Goal: Transaction & Acquisition: Purchase product/service

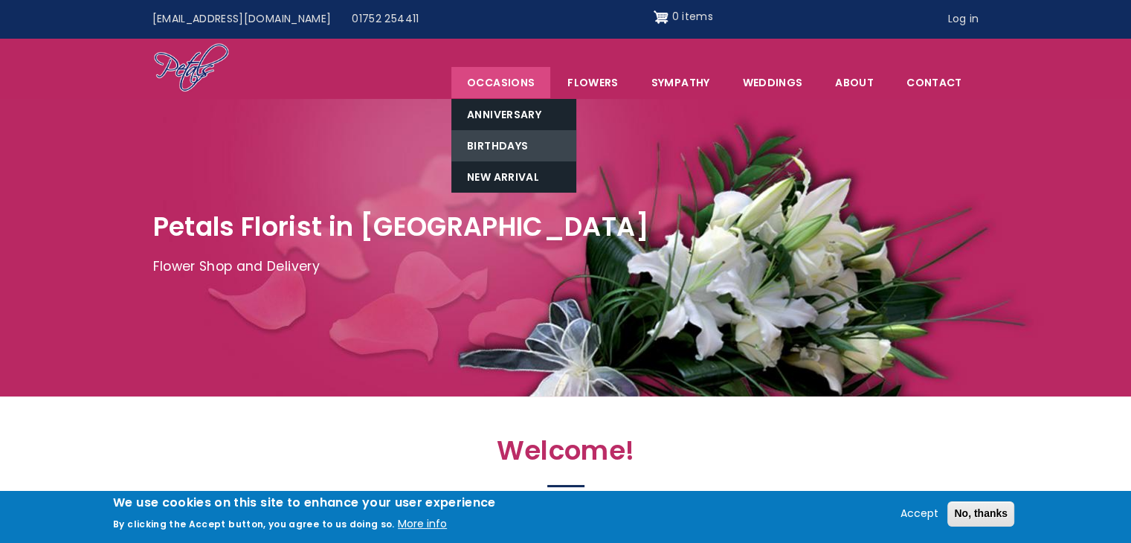
click at [512, 141] on link "Birthdays" at bounding box center [513, 145] width 125 height 31
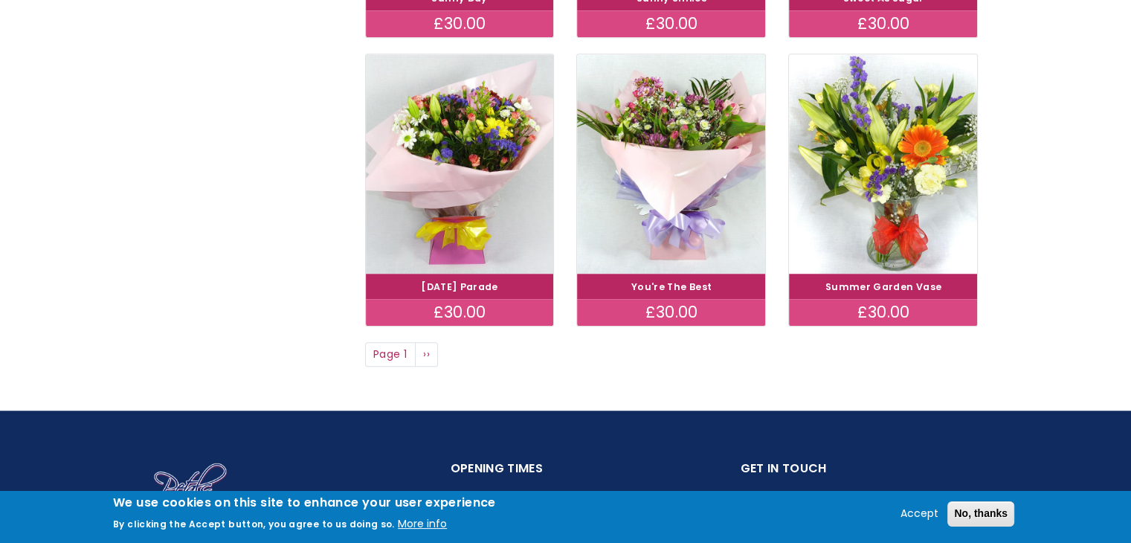
scroll to position [1121, 0]
click at [430, 354] on link "Next page ››" at bounding box center [427, 354] width 24 height 25
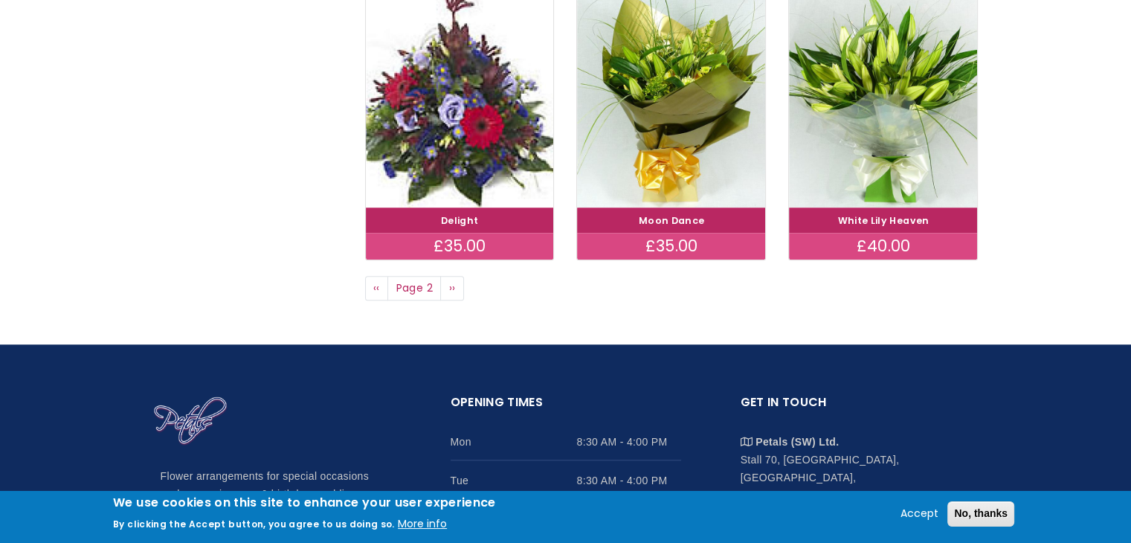
scroll to position [1182, 0]
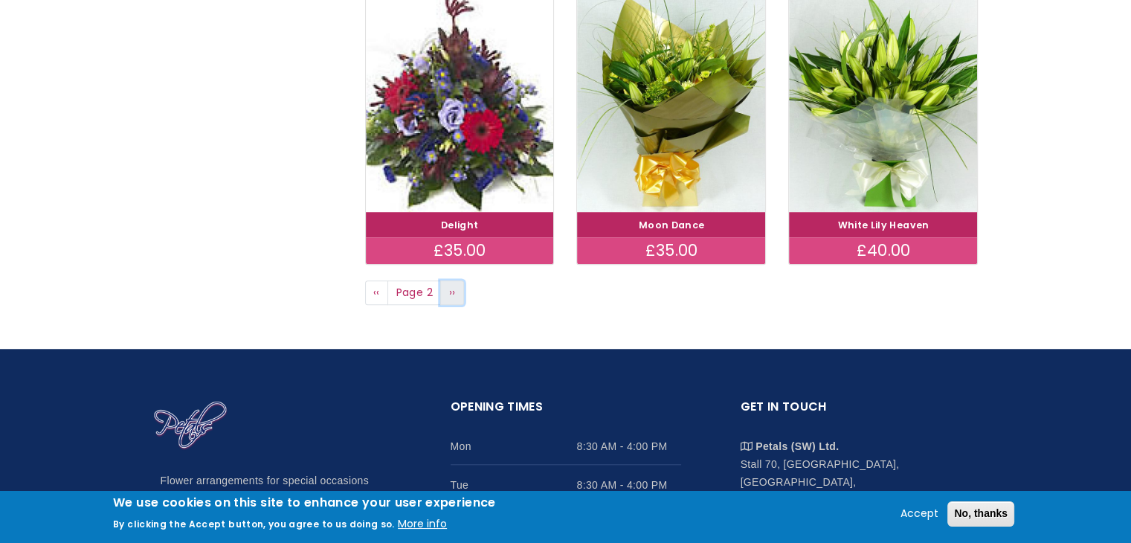
click at [452, 292] on span "››" at bounding box center [452, 292] width 7 height 15
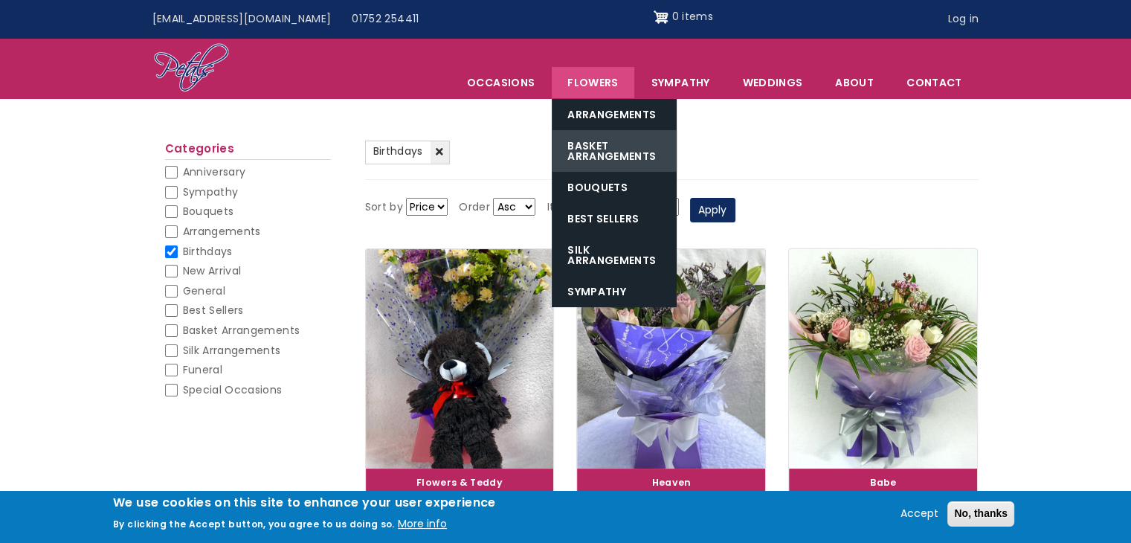
click at [591, 157] on link "Basket Arrangements" at bounding box center [614, 151] width 125 height 42
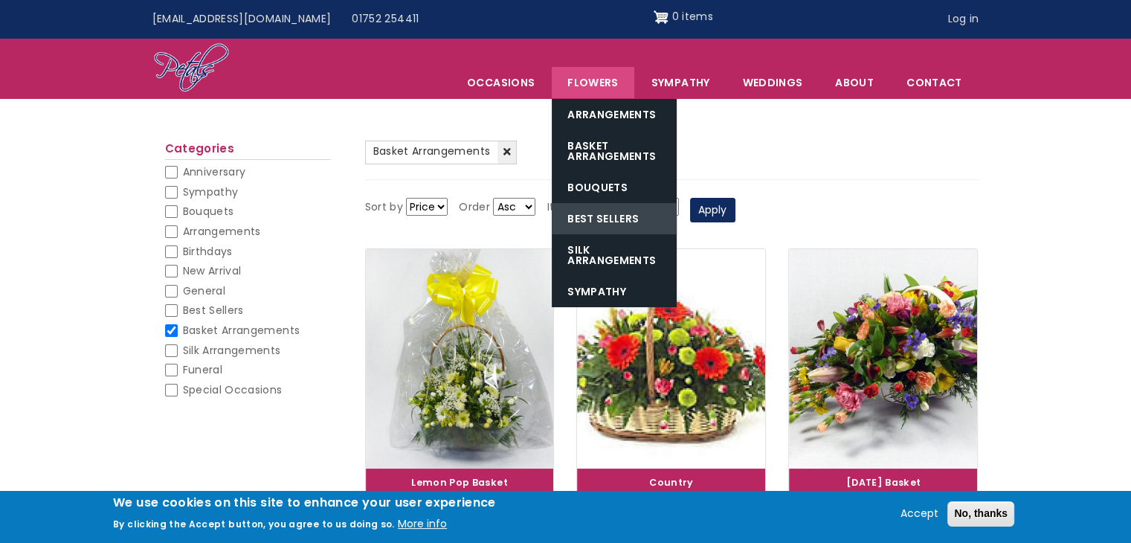
click at [618, 213] on link "Best Sellers" at bounding box center [614, 218] width 125 height 31
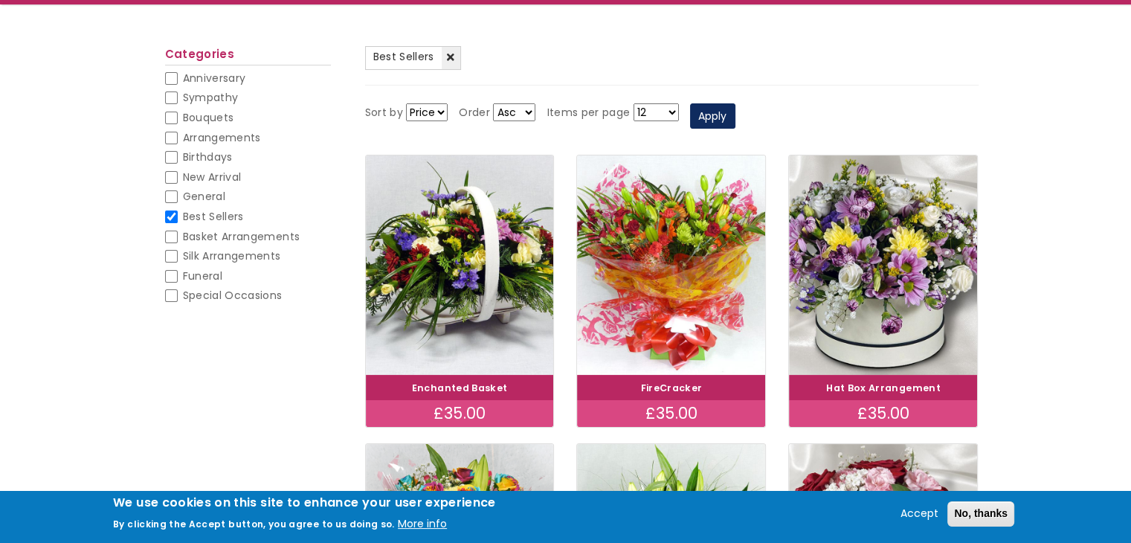
scroll to position [153, 0]
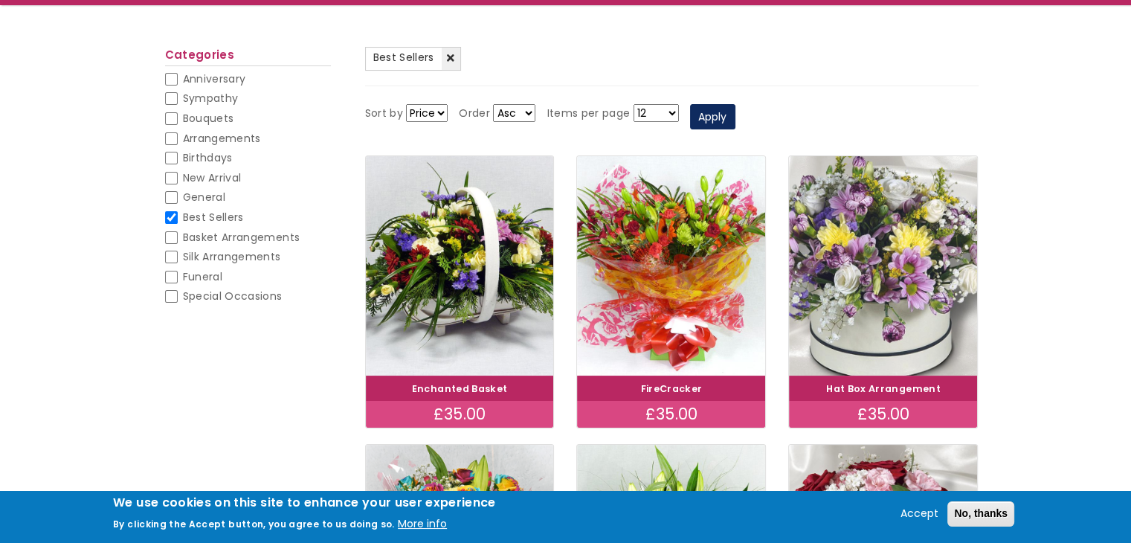
click at [902, 240] on img at bounding box center [883, 266] width 211 height 245
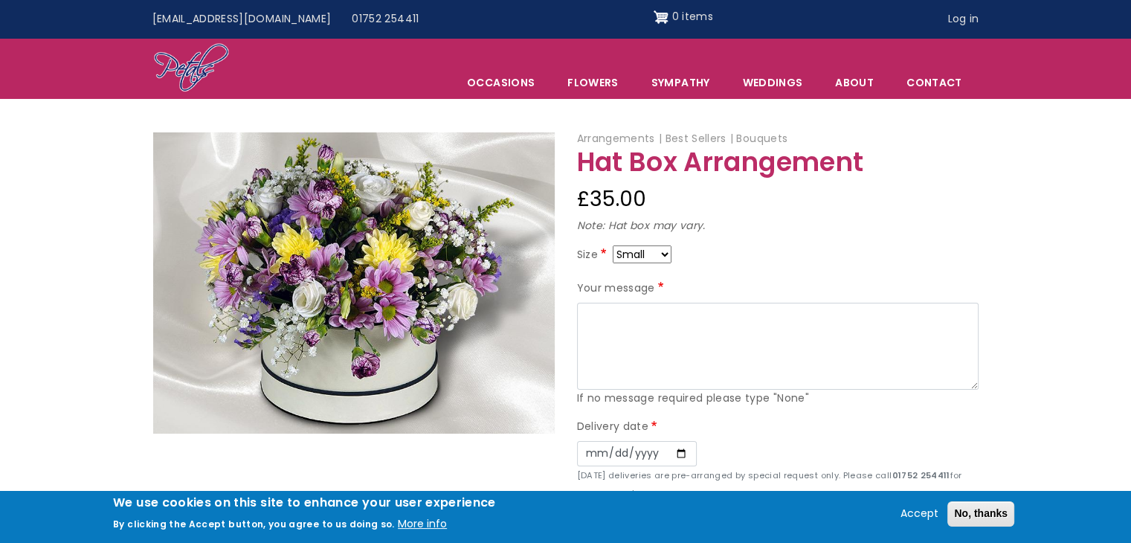
click at [643, 245] on div "Arrangements Best Sellers Bouquets Hat Box Arrangement £35.00 Note: Hat box may…" at bounding box center [778, 341] width 424 height 422
click at [643, 251] on select "Small Medium Large" at bounding box center [642, 254] width 59 height 18
select select "10"
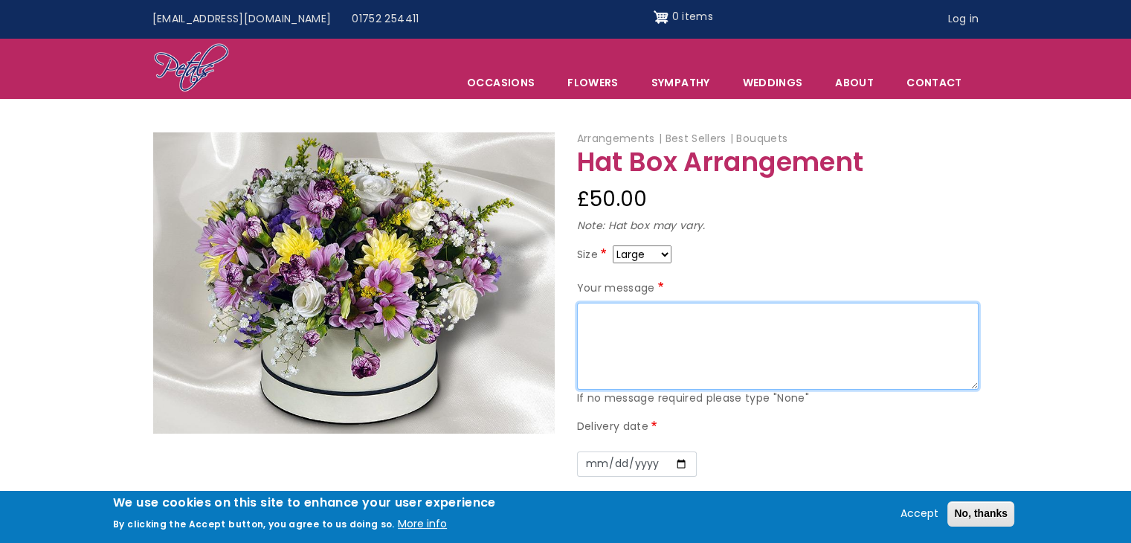
click at [602, 312] on textarea "Your message" at bounding box center [778, 347] width 402 height 88
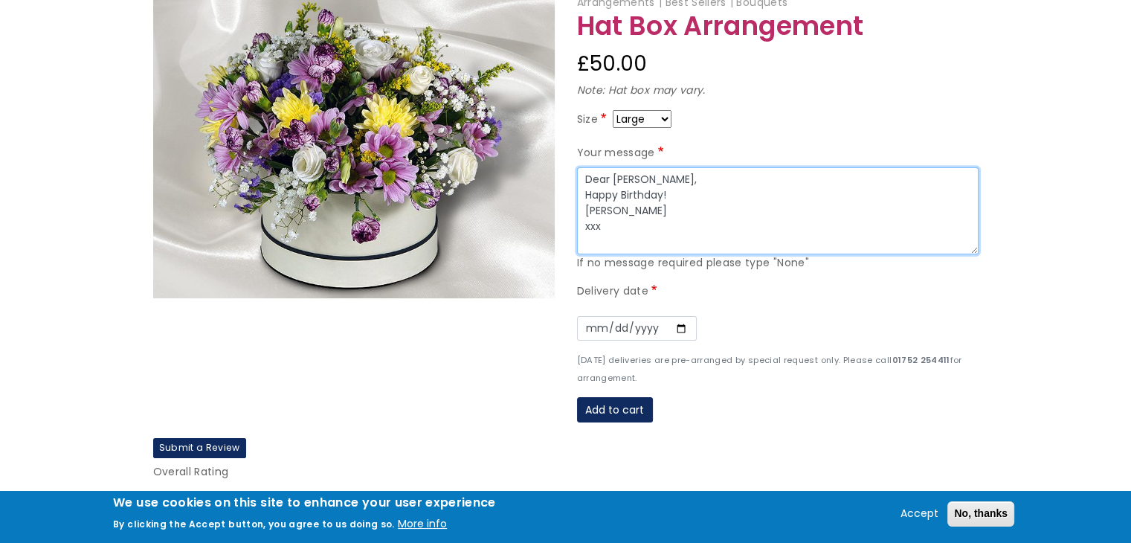
scroll to position [205, 0]
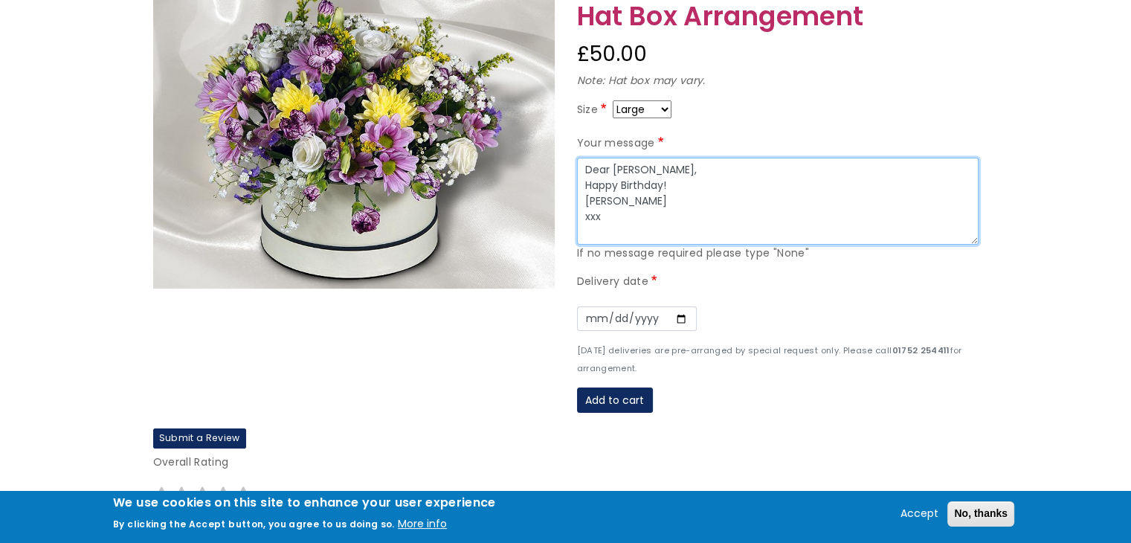
type textarea "Dear Sharon, Happy Birthday! Toby xxx"
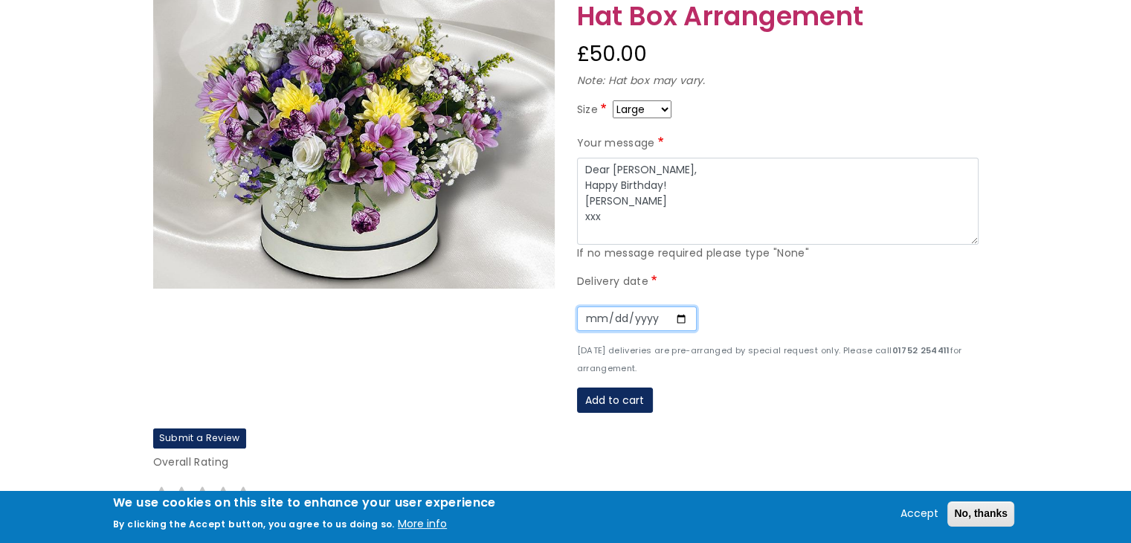
click at [683, 318] on input "Date" at bounding box center [637, 318] width 120 height 25
type input "2025-08-23"
click at [719, 350] on small "Sunday deliveries are pre-arranged by special request only. Please call 01752 2…" at bounding box center [769, 359] width 385 height 30
click at [596, 393] on button "Add to cart" at bounding box center [615, 399] width 76 height 25
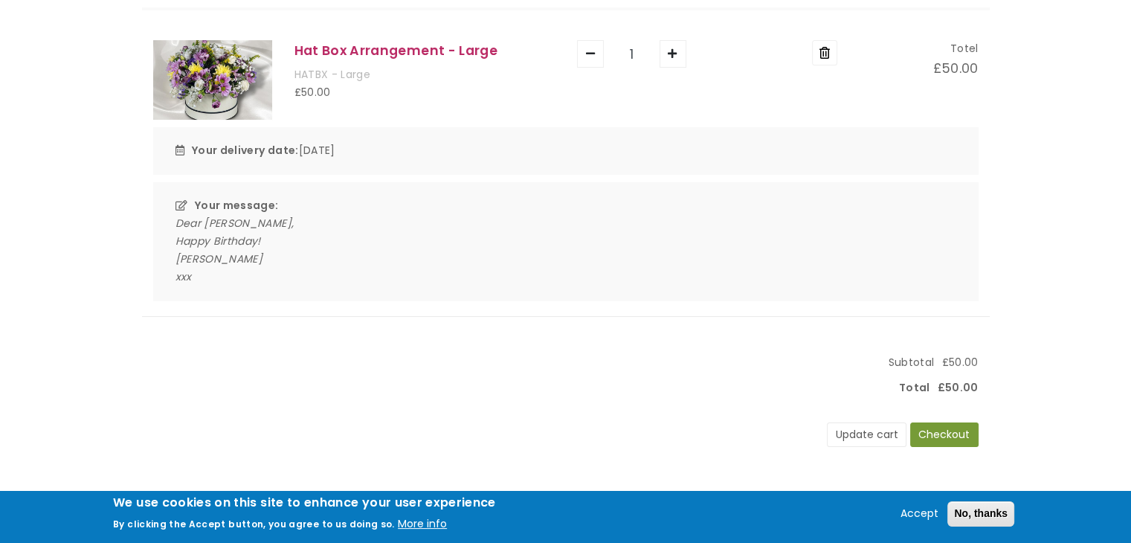
scroll to position [240, 0]
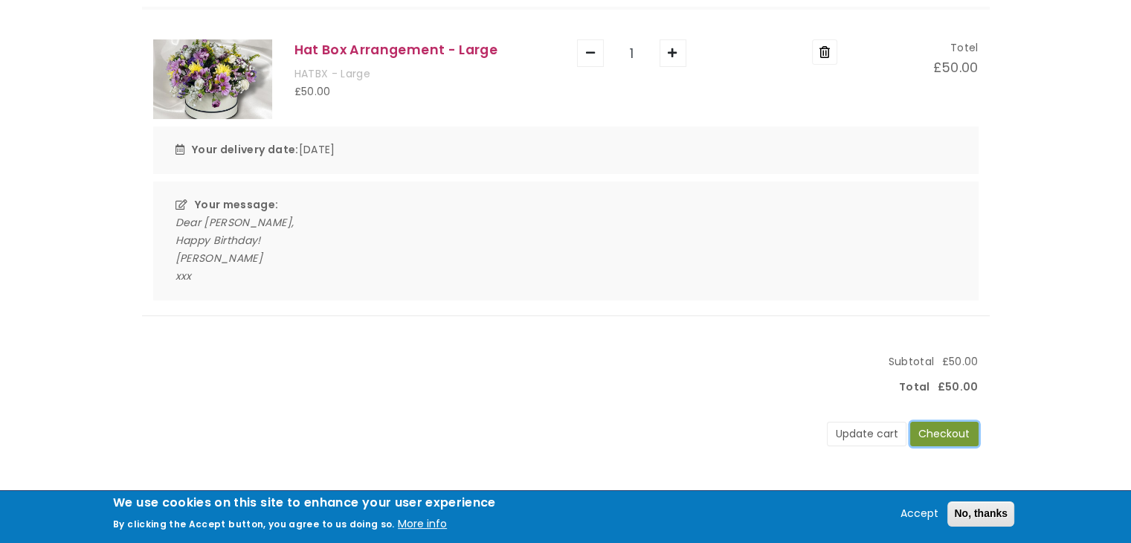
click at [934, 436] on button "Checkout" at bounding box center [944, 434] width 68 height 25
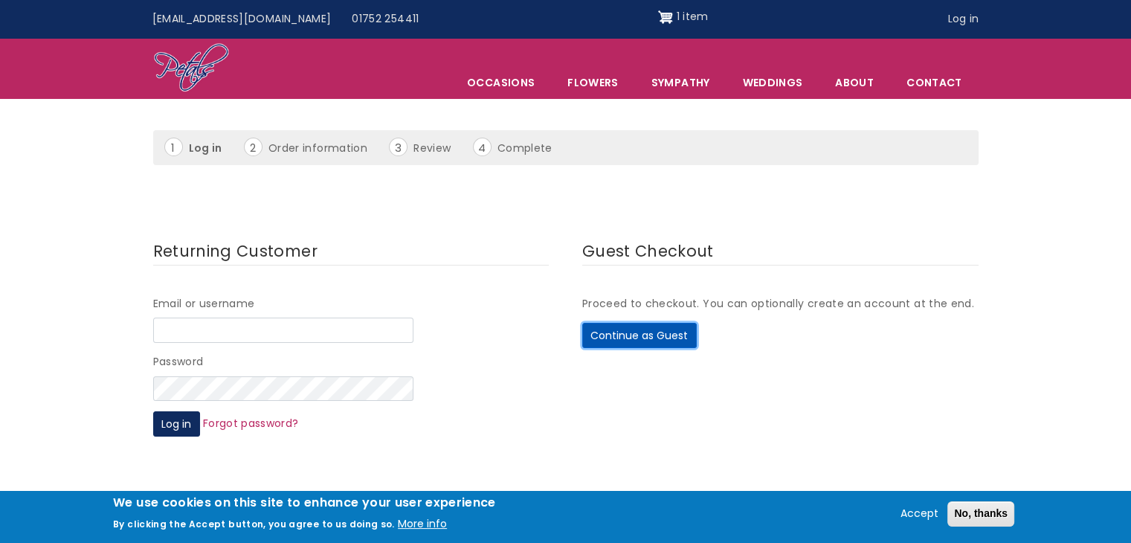
click at [607, 337] on button "Continue as Guest" at bounding box center [639, 335] width 115 height 25
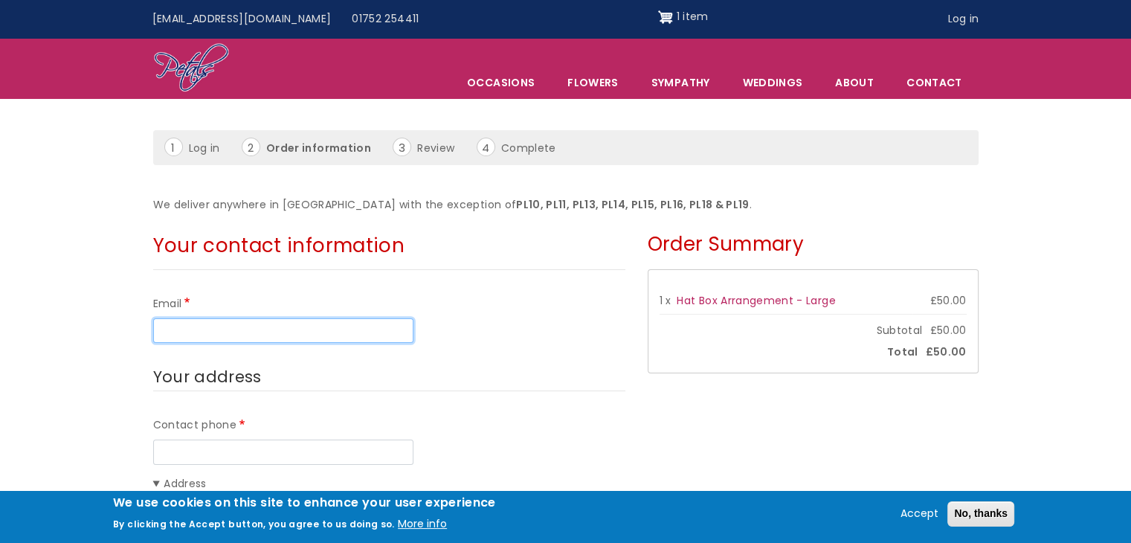
click at [237, 336] on input "Email" at bounding box center [283, 330] width 260 height 25
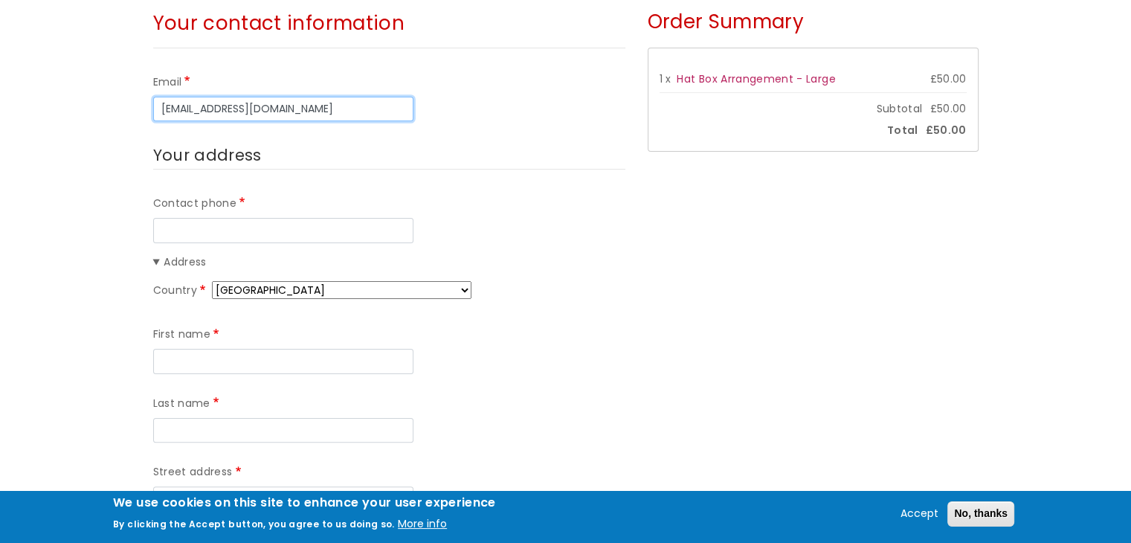
scroll to position [283, 0]
type input "[EMAIL_ADDRESS][DOMAIN_NAME]"
click at [231, 242] on div "Contact phone Address Country [GEOGRAPHIC_DATA] [GEOGRAPHIC_DATA] [GEOGRAPHIC_D…" at bounding box center [389, 525] width 472 height 662
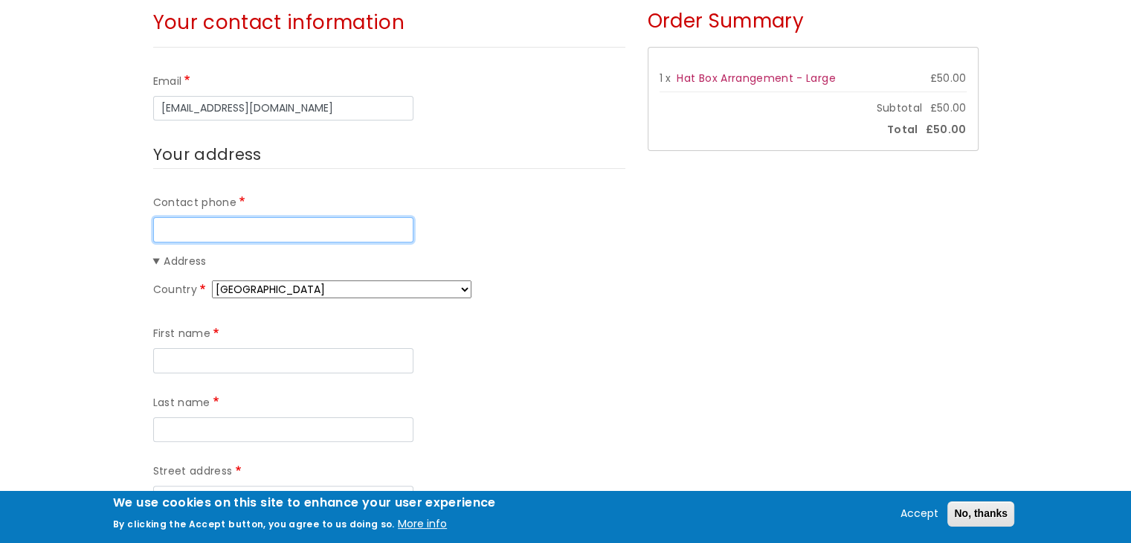
click at [214, 225] on input "Contact phone" at bounding box center [283, 229] width 260 height 25
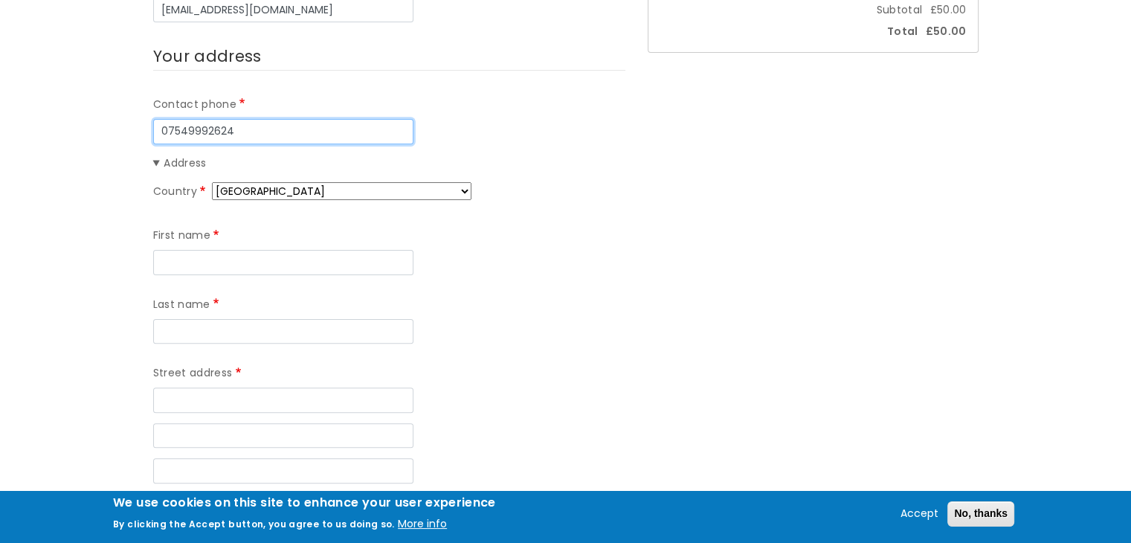
scroll to position [382, 0]
type input "07549992624"
click at [272, 185] on select "Afghanistan Åland Islands Albania Algeria American Samoa Andorra Angola Anguill…" at bounding box center [342, 190] width 260 height 18
select select "LT"
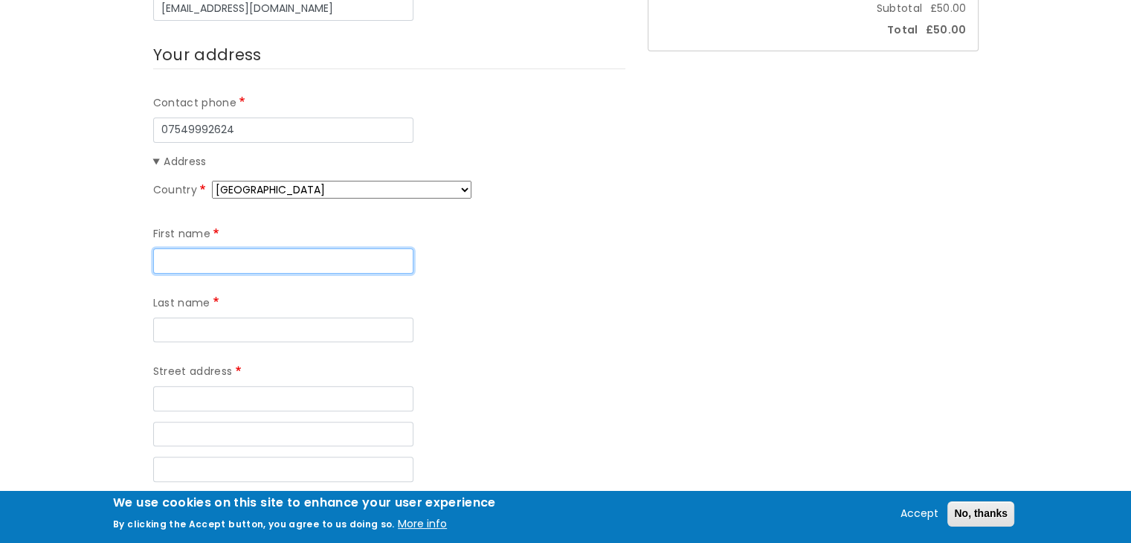
click at [204, 260] on input "First name" at bounding box center [283, 260] width 260 height 25
type input "Tautvydas"
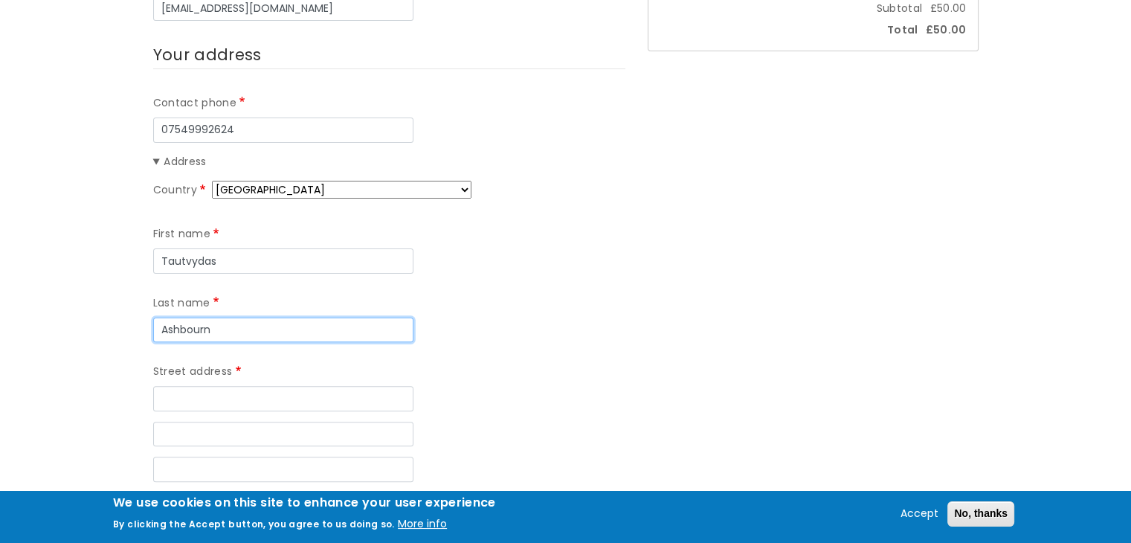
type input "Ashbourn"
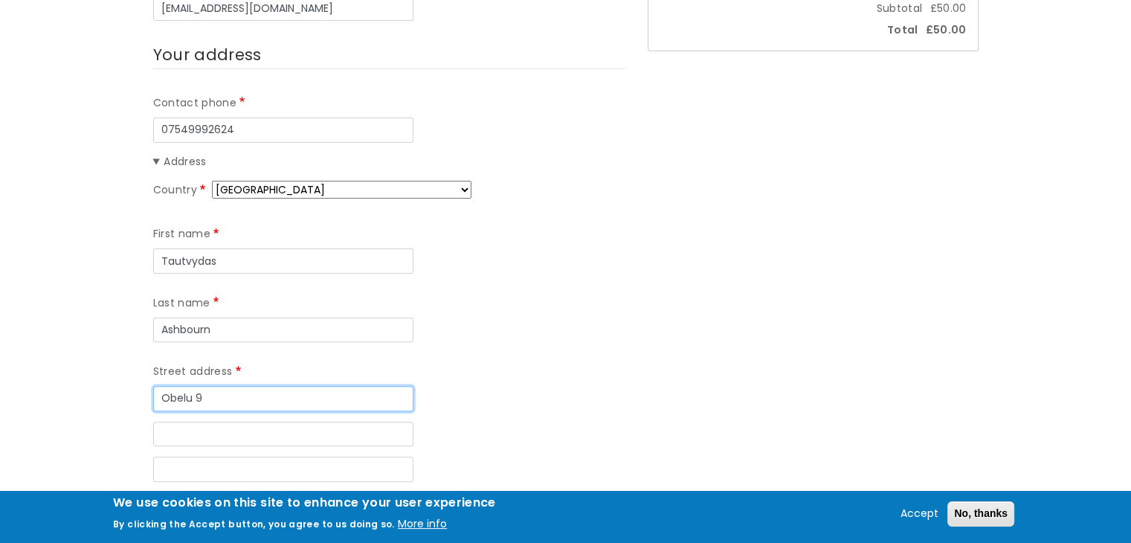
type input "Obelu 9"
type input "08315"
type input "Vilnius"
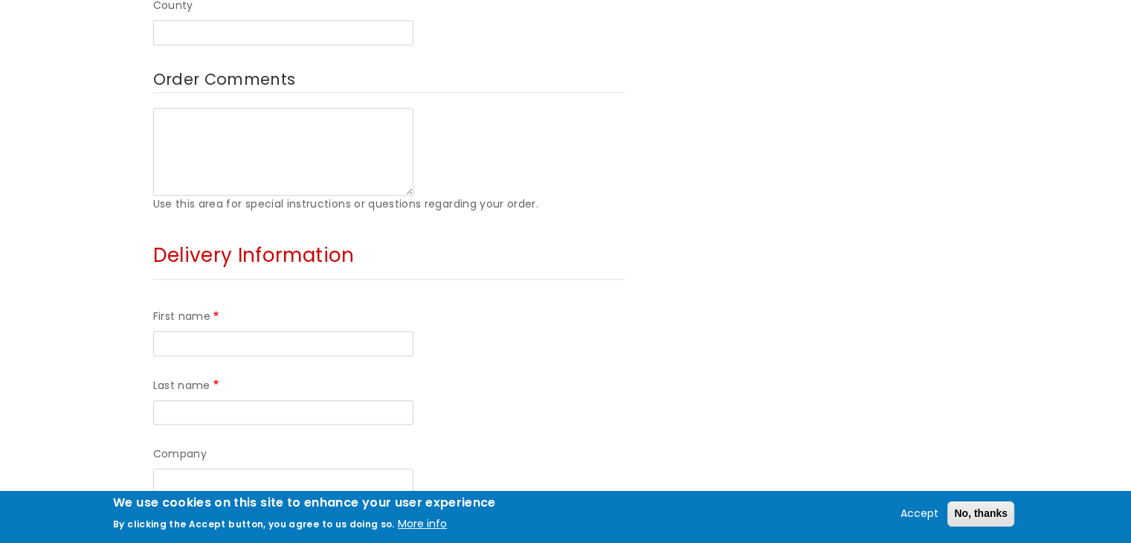
scroll to position [955, 0]
click at [214, 332] on input "First name" at bounding box center [283, 344] width 260 height 25
type input "Sharon"
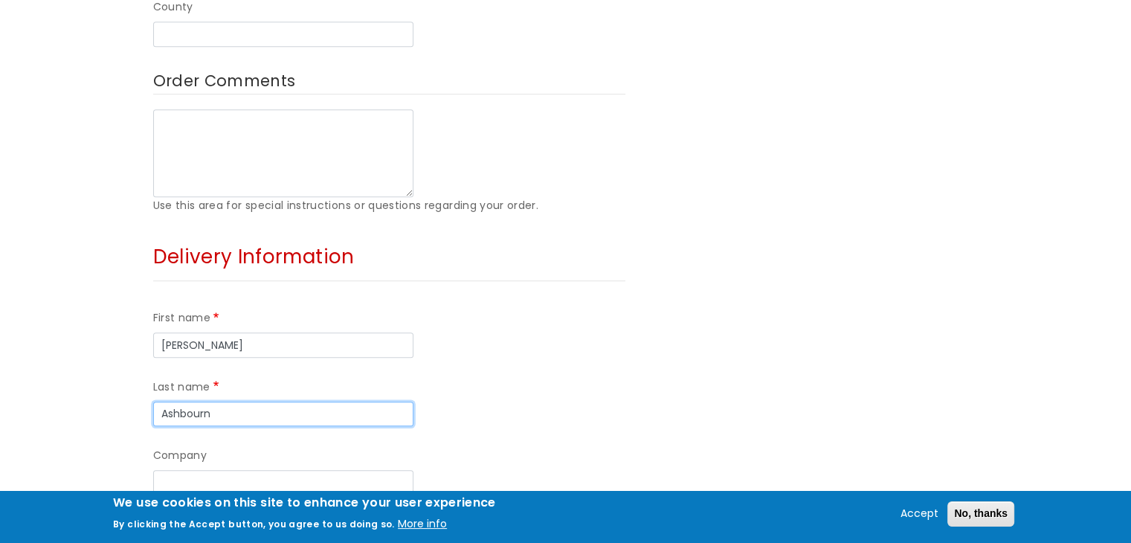
type input "Ashbourn"
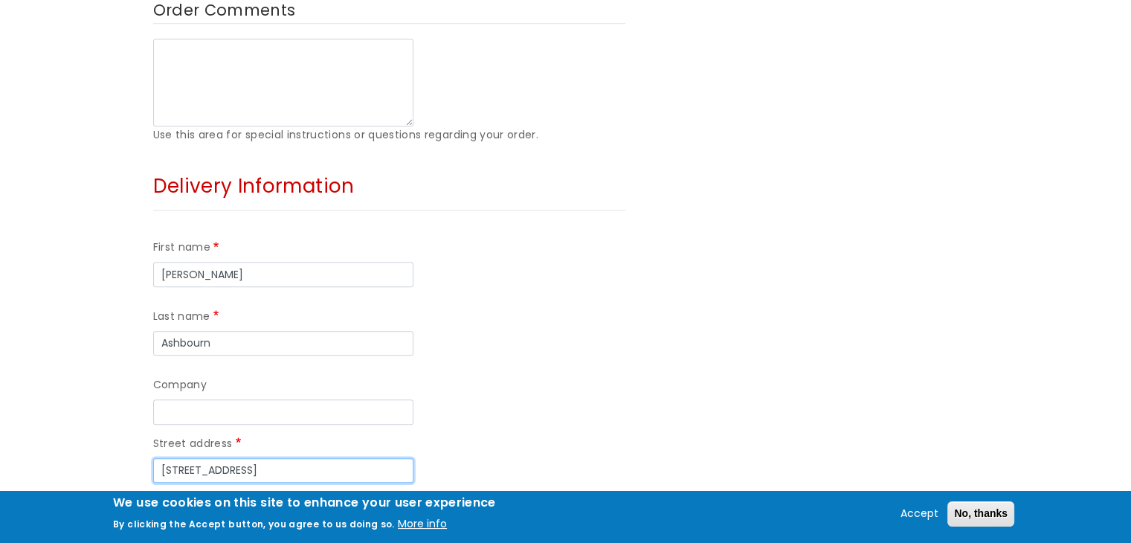
scroll to position [1026, 0]
type input "12 Greenbank Avenue"
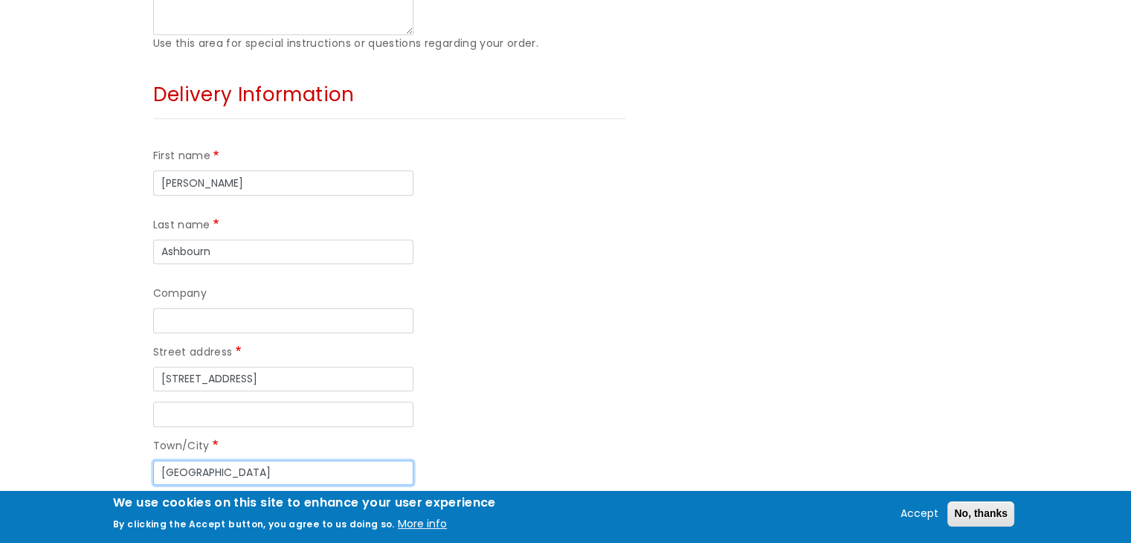
scroll to position [1119, 0]
type input "Plymouth"
click at [183, 528] on input "Postal code" at bounding box center [294, 540] width 260 height 25
type input "PL4 9BT"
click at [477, 494] on div "Postal code PL4 9BT" at bounding box center [389, 529] width 472 height 70
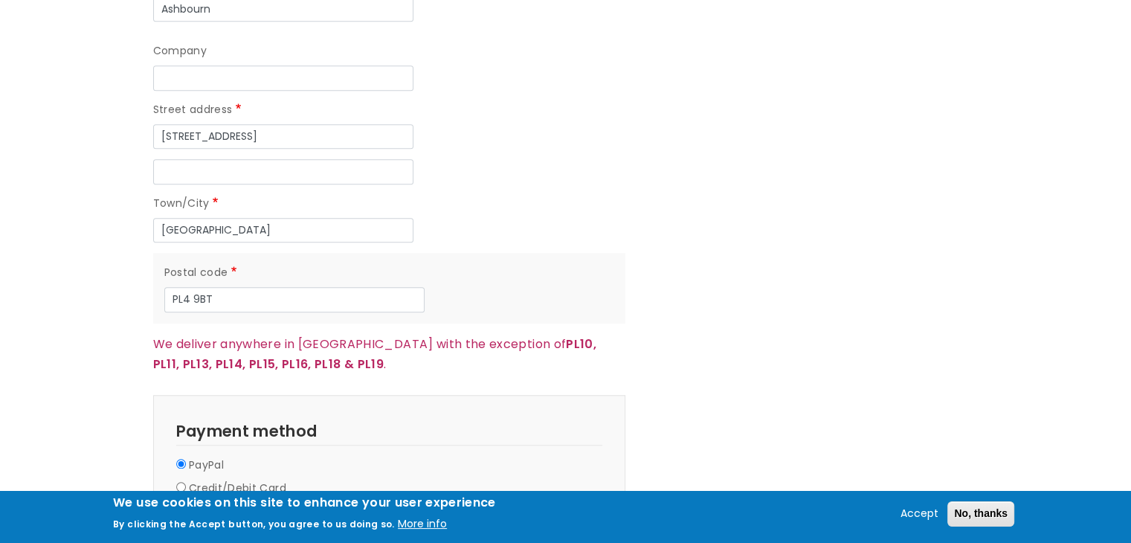
scroll to position [1362, 0]
click at [177, 480] on input "Credit/Debit Card" at bounding box center [181, 485] width 10 height 10
radio input "true"
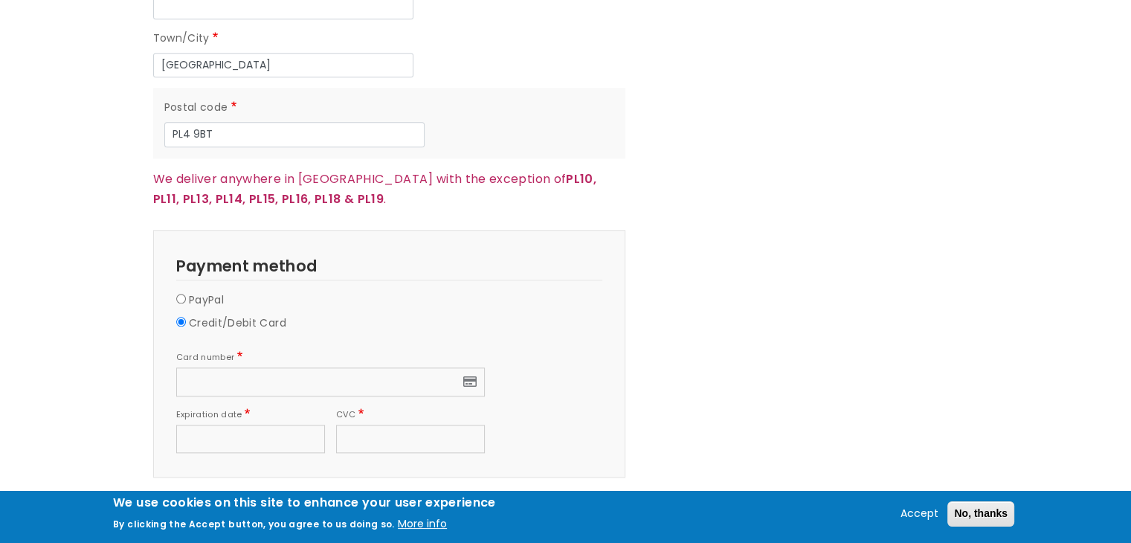
scroll to position [1525, 0]
click at [246, 498] on button "Continue to review" at bounding box center [211, 510] width 116 height 25
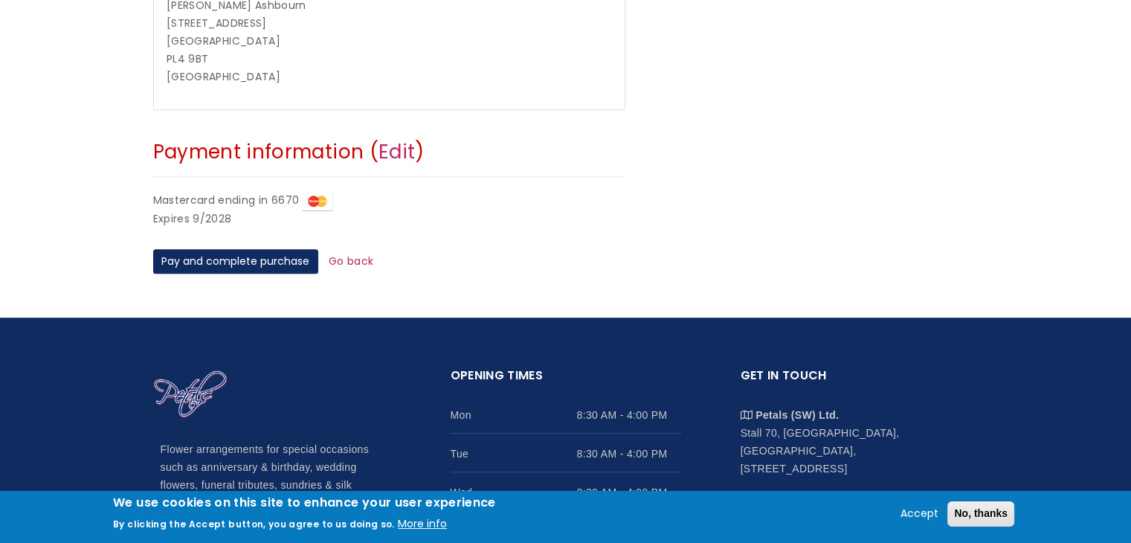
scroll to position [603, 0]
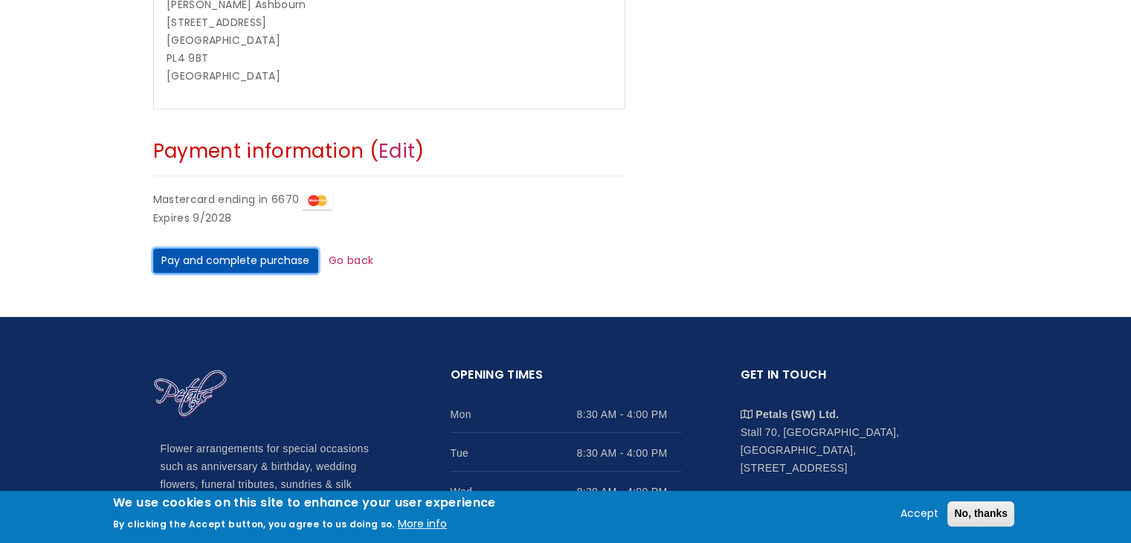
click at [247, 258] on button "Pay and complete purchase" at bounding box center [235, 260] width 165 height 25
